Goal: Task Accomplishment & Management: Manage account settings

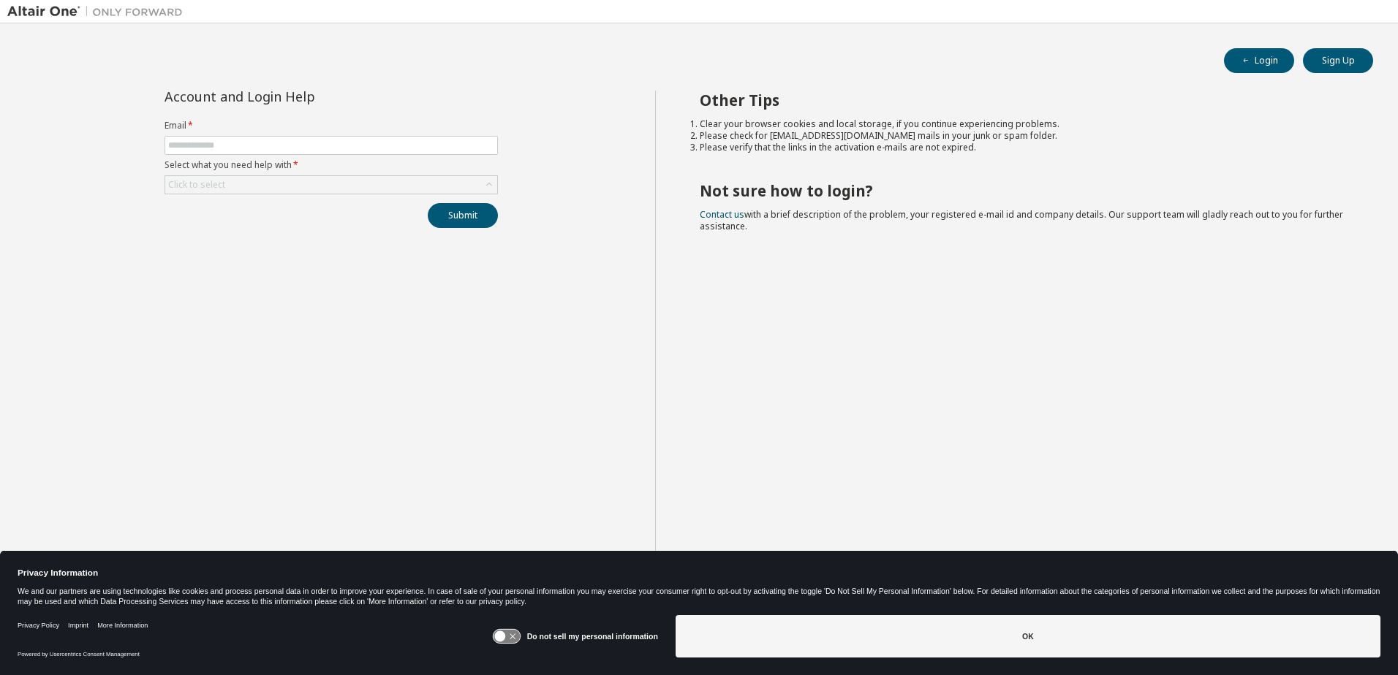
click at [341, 156] on form "Email * Select what you need help with * Click to select" at bounding box center [330, 157] width 333 height 75
click at [342, 151] on span at bounding box center [330, 145] width 333 height 19
click at [343, 141] on input "text" at bounding box center [331, 146] width 326 height 12
type input "**********"
click at [428, 203] on button "Submit" at bounding box center [463, 215] width 70 height 25
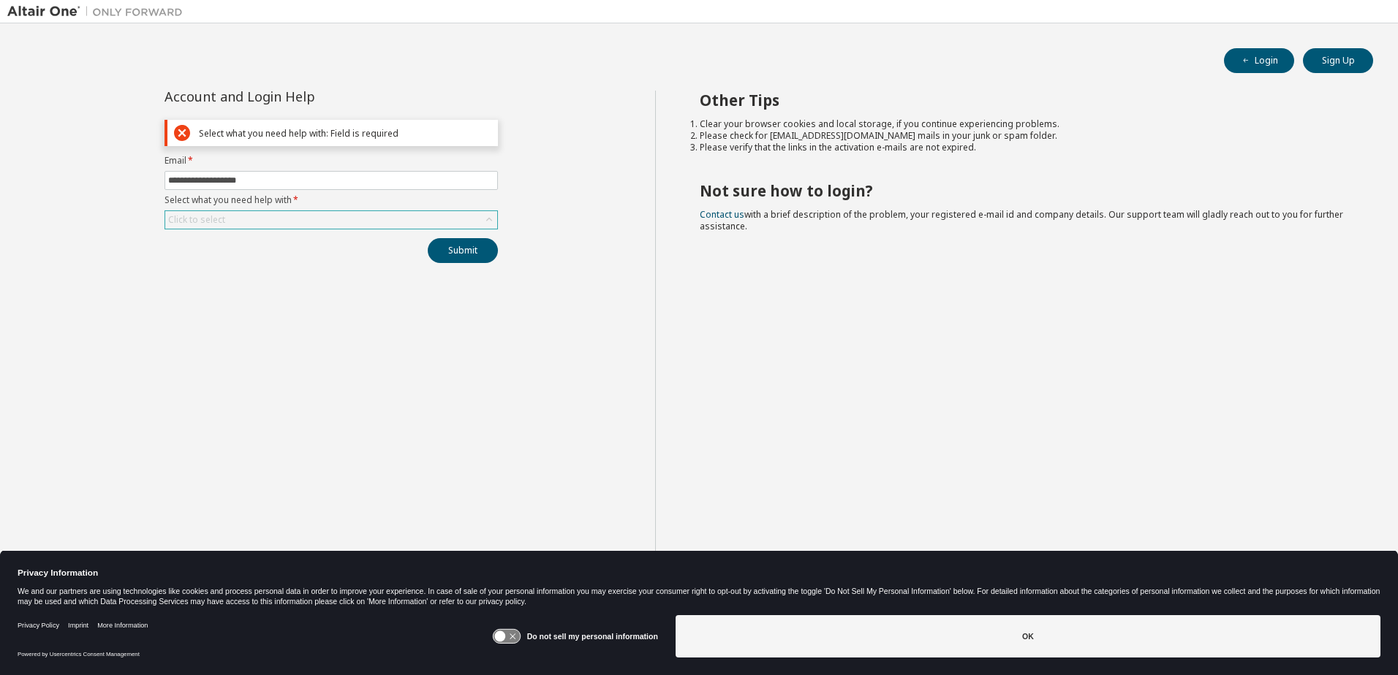
click at [237, 211] on div "Click to select" at bounding box center [331, 220] width 332 height 18
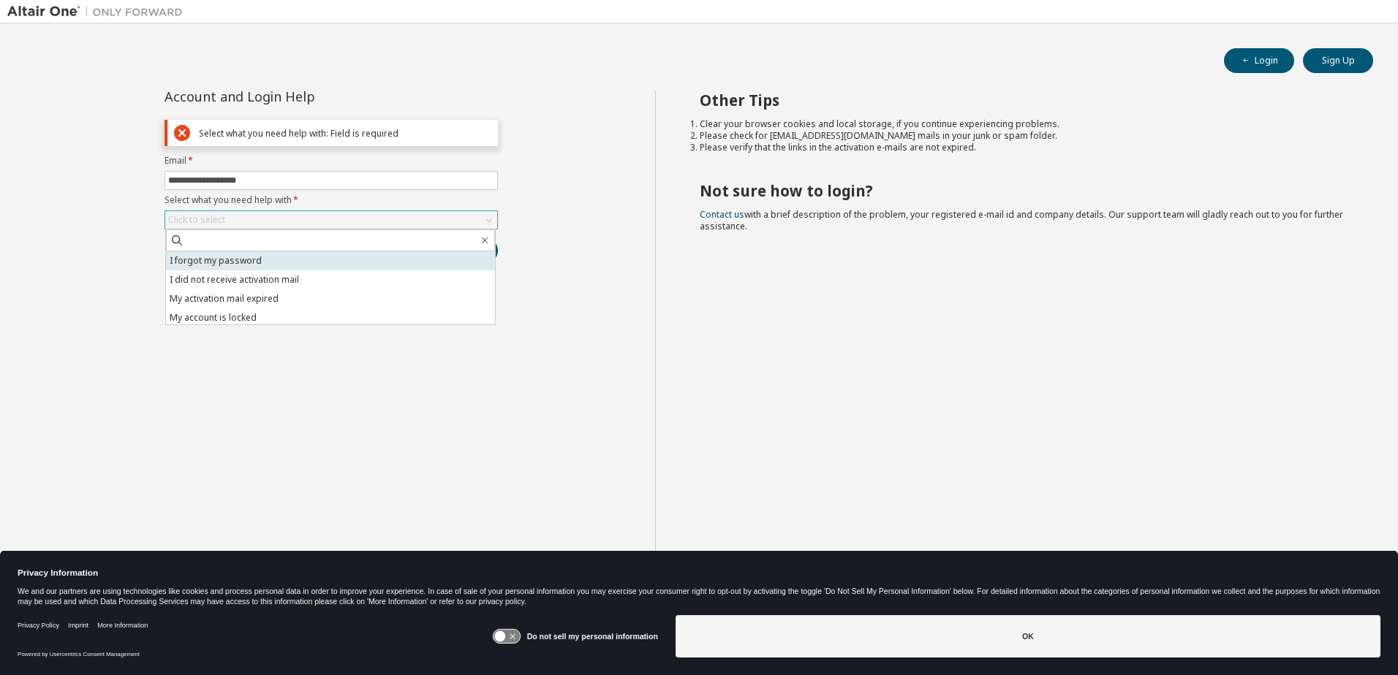
click at [210, 256] on li "I forgot my password" at bounding box center [330, 260] width 329 height 19
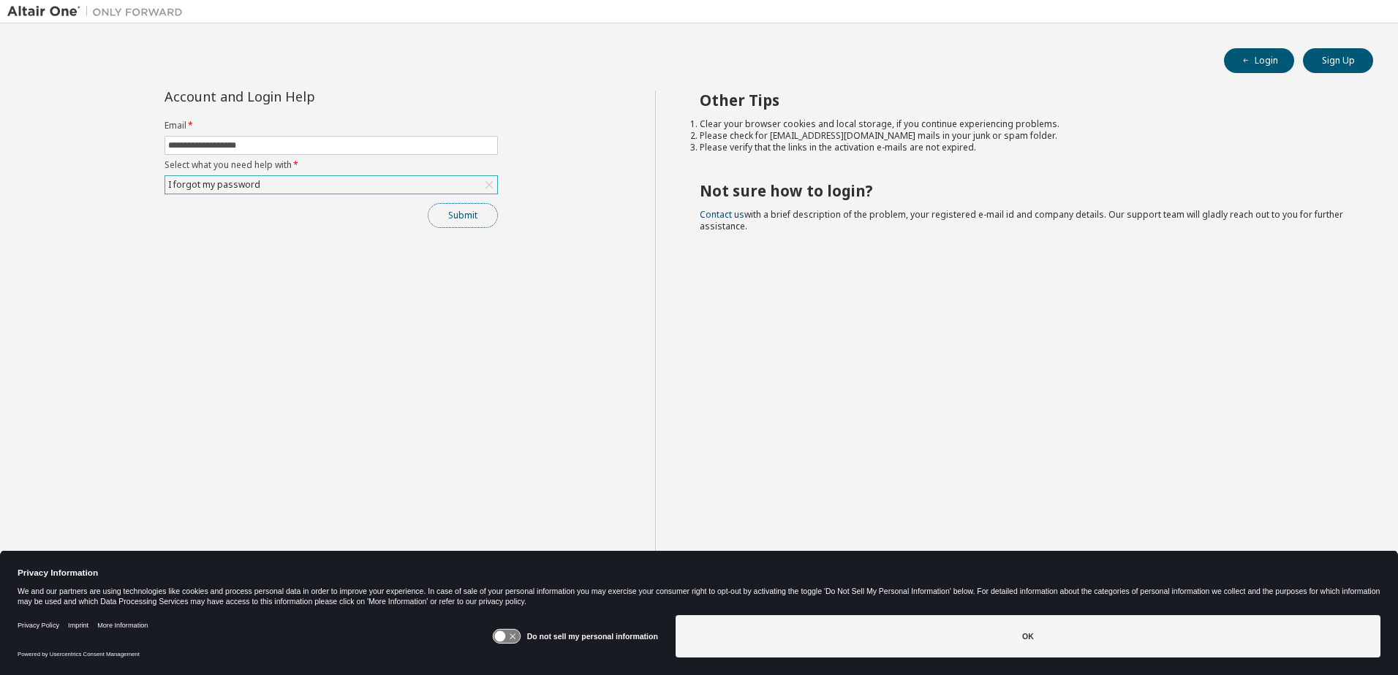
click at [466, 213] on button "Submit" at bounding box center [463, 215] width 70 height 25
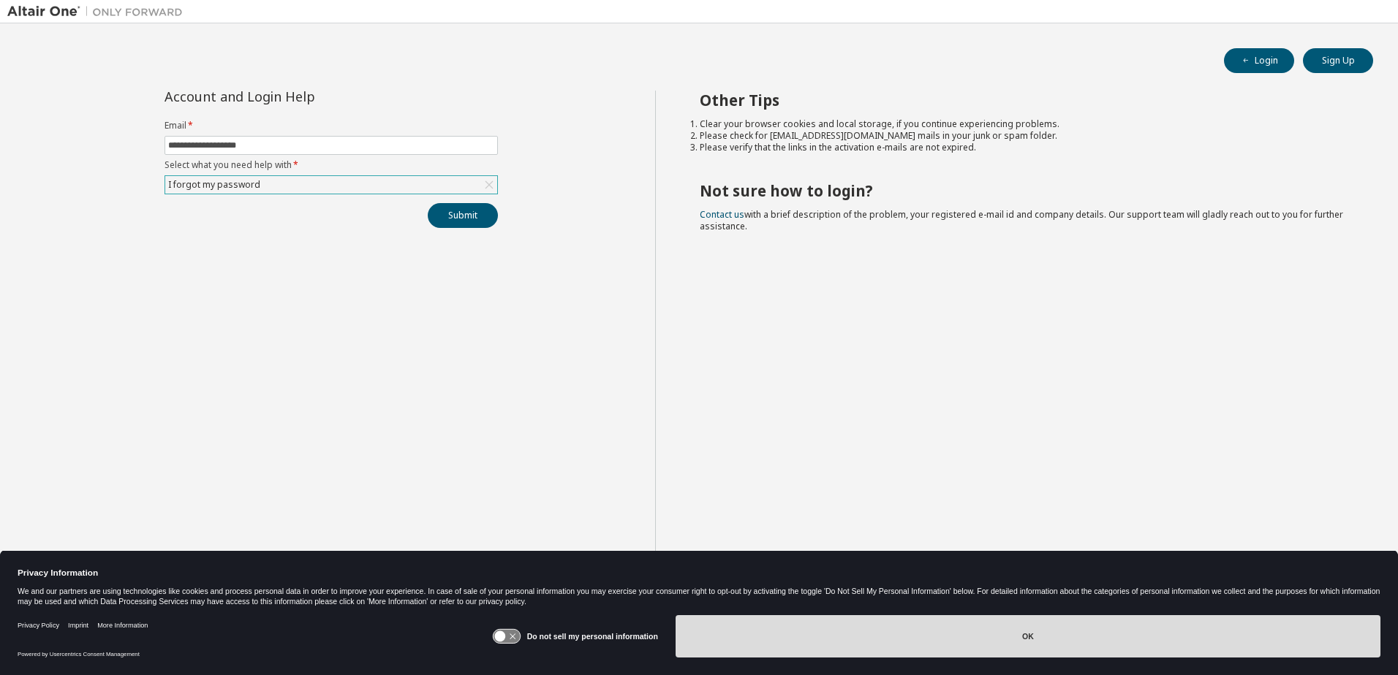
click at [1012, 637] on button "OK" at bounding box center [1027, 637] width 705 height 42
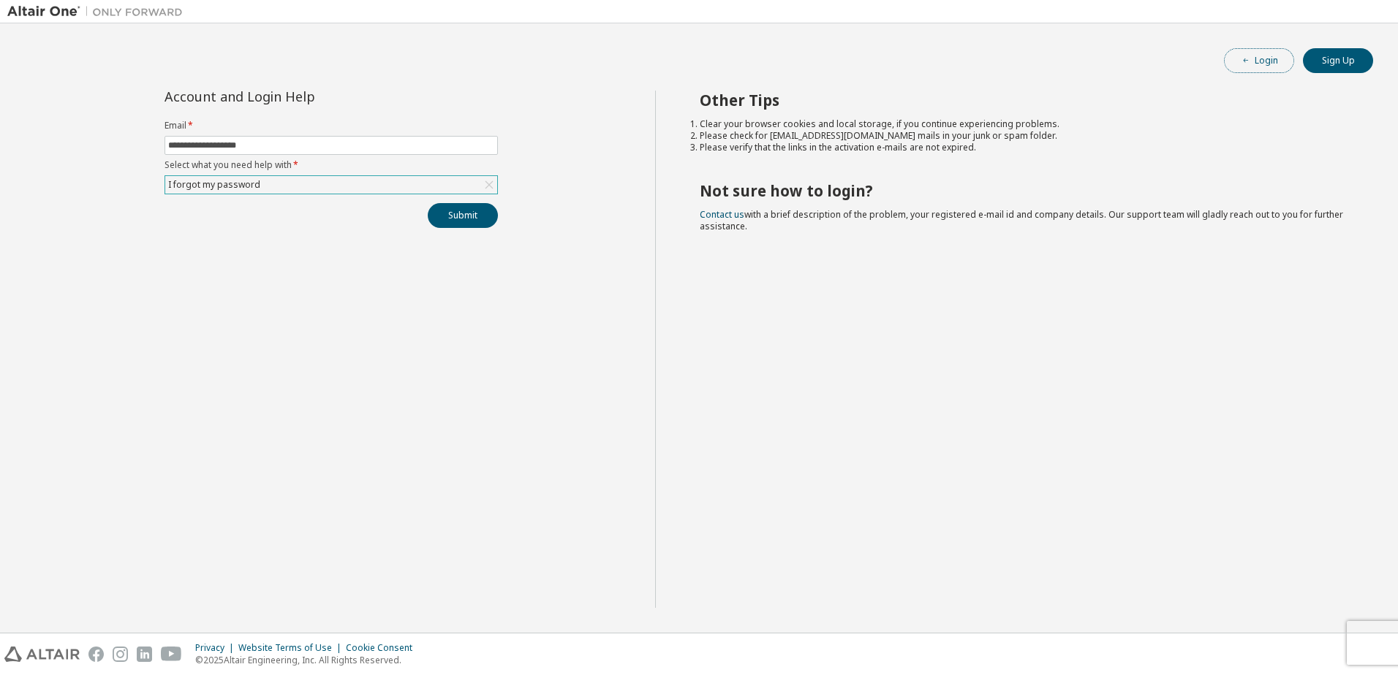
click at [1255, 53] on button "Login" at bounding box center [1259, 60] width 70 height 25
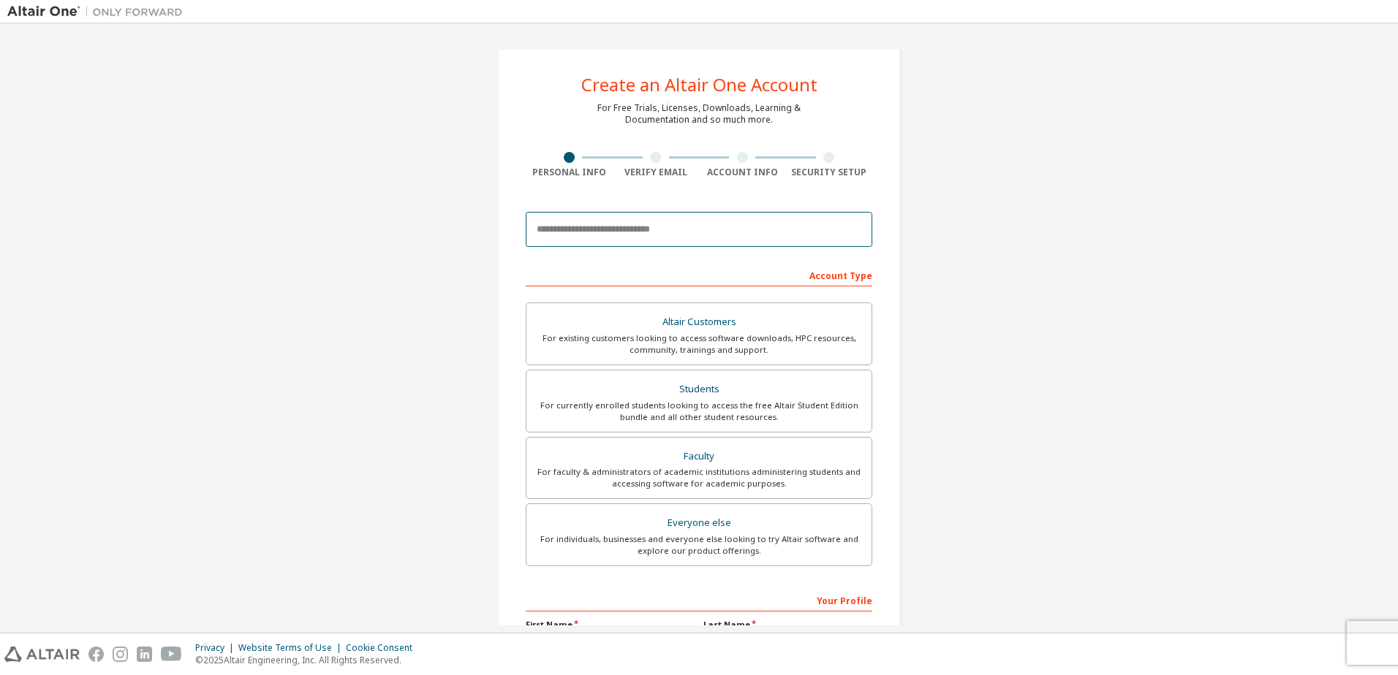
click at [670, 230] on input "email" at bounding box center [699, 229] width 347 height 35
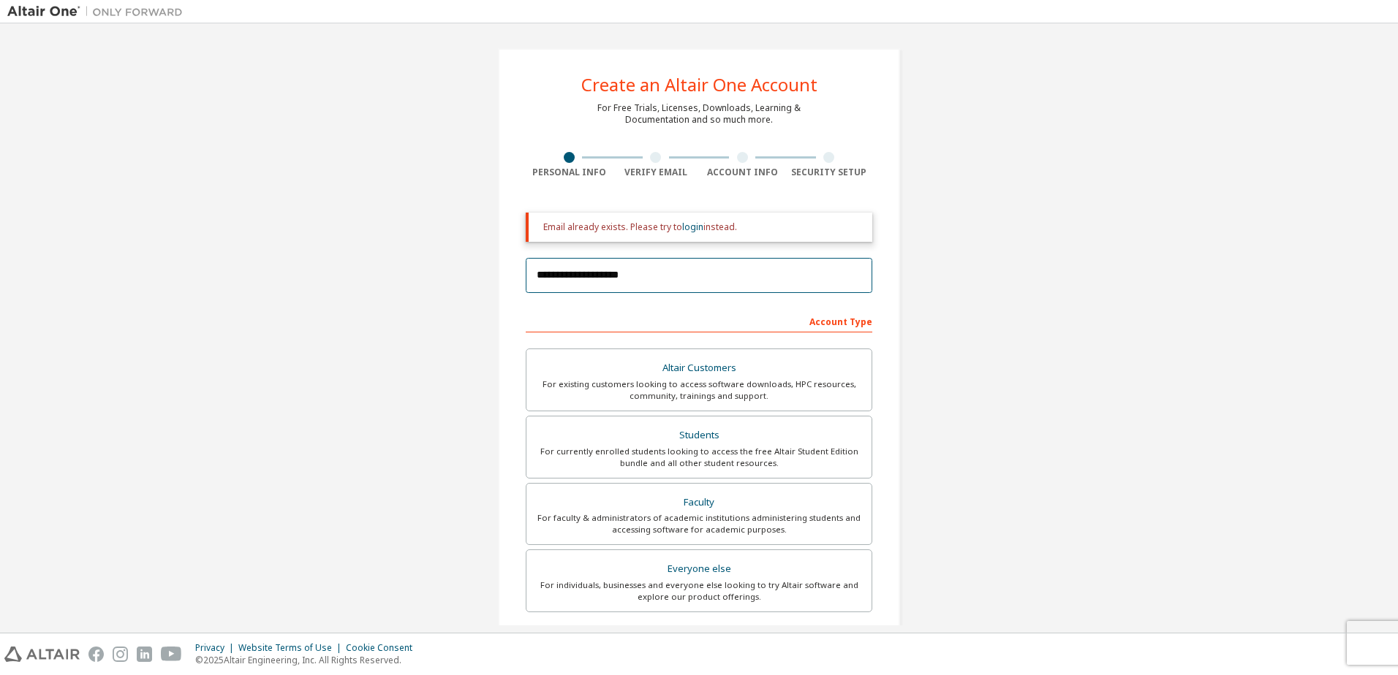
type input "**********"
click at [682, 219] on div "Email already exists. Please try to login instead." at bounding box center [699, 227] width 347 height 29
click at [682, 222] on link "login" at bounding box center [692, 227] width 21 height 12
